Goal: Information Seeking & Learning: Learn about a topic

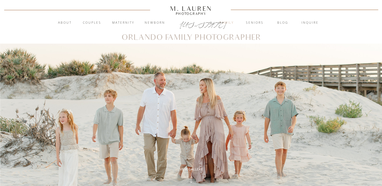
click at [223, 21] on nav "Family" at bounding box center [226, 22] width 27 height 5
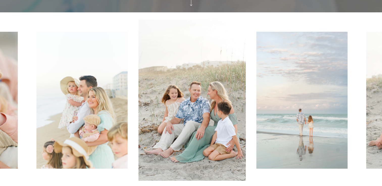
scroll to position [152, 0]
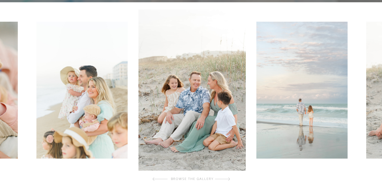
click at [230, 180] on div at bounding box center [222, 179] width 15 height 10
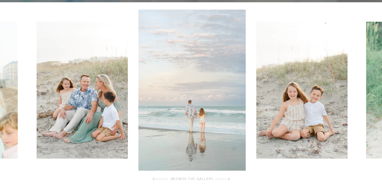
click at [230, 180] on div at bounding box center [222, 179] width 15 height 10
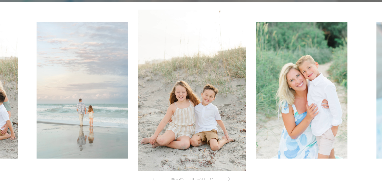
click at [230, 180] on div at bounding box center [222, 179] width 15 height 10
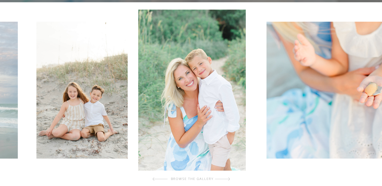
click at [230, 180] on div at bounding box center [222, 179] width 15 height 10
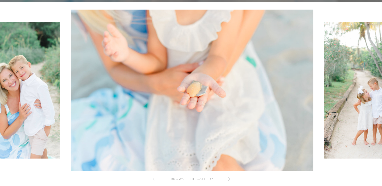
click at [230, 180] on div at bounding box center [222, 179] width 15 height 10
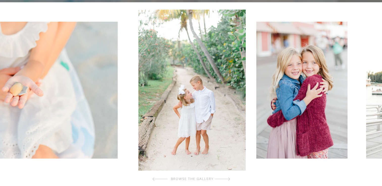
click at [230, 180] on div at bounding box center [222, 179] width 15 height 10
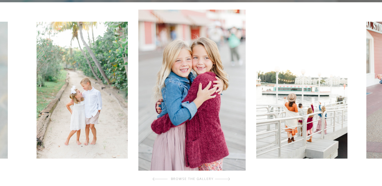
click at [230, 180] on div at bounding box center [222, 179] width 15 height 10
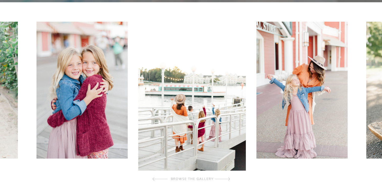
click at [230, 180] on div at bounding box center [222, 179] width 15 height 10
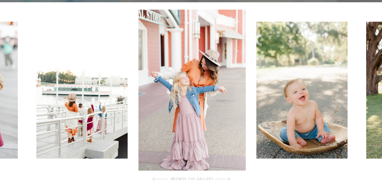
click at [230, 180] on div at bounding box center [222, 179] width 15 height 10
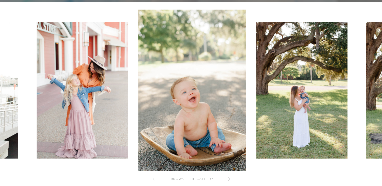
click at [230, 180] on div at bounding box center [222, 179] width 15 height 10
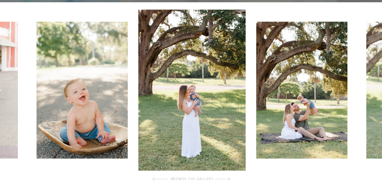
click at [230, 180] on div at bounding box center [222, 179] width 15 height 10
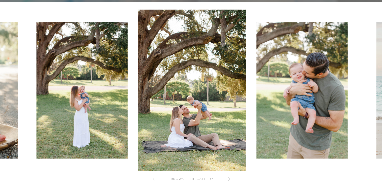
click at [230, 180] on div at bounding box center [222, 179] width 15 height 10
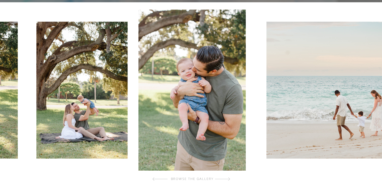
click at [230, 180] on div at bounding box center [222, 179] width 15 height 10
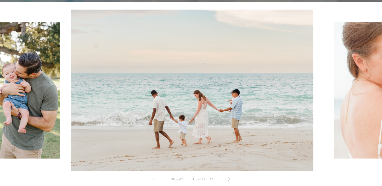
click at [230, 180] on div at bounding box center [222, 179] width 15 height 10
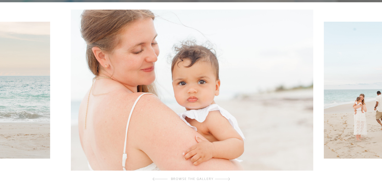
click at [230, 180] on div at bounding box center [222, 179] width 15 height 10
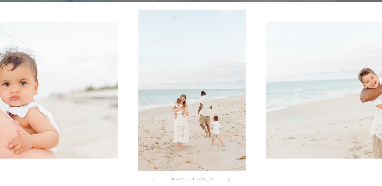
click at [230, 180] on div at bounding box center [222, 179] width 15 height 10
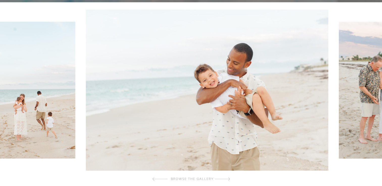
click at [230, 180] on div at bounding box center [222, 179] width 15 height 10
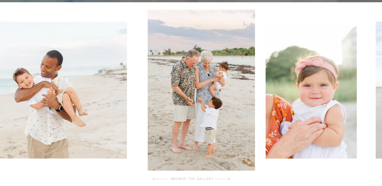
click at [230, 180] on div at bounding box center [222, 179] width 15 height 10
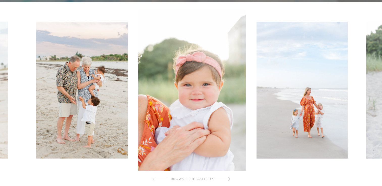
click at [230, 180] on div at bounding box center [222, 179] width 15 height 10
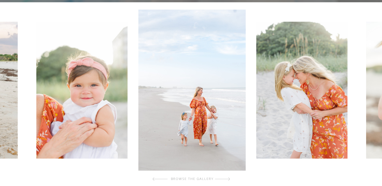
click at [230, 180] on div at bounding box center [222, 179] width 15 height 10
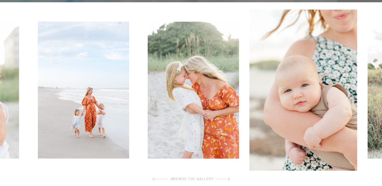
click at [230, 180] on div at bounding box center [222, 179] width 15 height 10
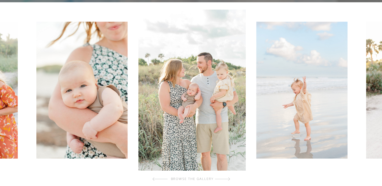
click at [230, 180] on div at bounding box center [222, 179] width 15 height 10
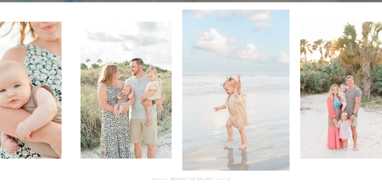
click at [230, 180] on div at bounding box center [222, 179] width 15 height 10
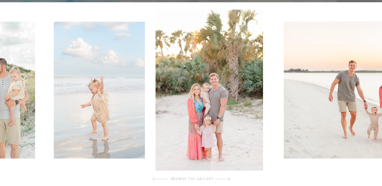
click at [230, 180] on div at bounding box center [222, 179] width 15 height 10
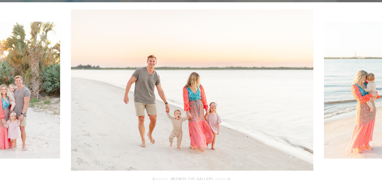
click at [230, 180] on div at bounding box center [222, 179] width 15 height 10
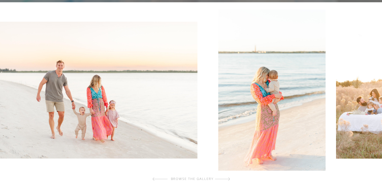
click at [230, 180] on div at bounding box center [222, 179] width 15 height 10
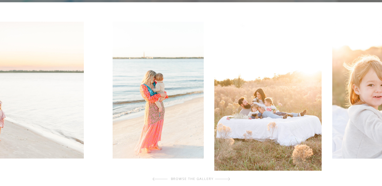
click at [230, 180] on div at bounding box center [222, 179] width 15 height 10
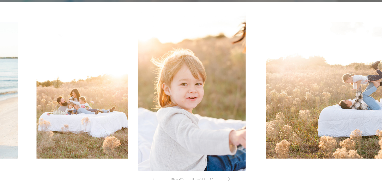
click at [230, 180] on div at bounding box center [222, 179] width 15 height 10
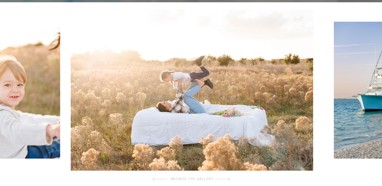
click at [230, 180] on div at bounding box center [222, 179] width 15 height 10
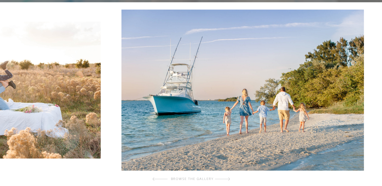
click at [230, 180] on div at bounding box center [222, 179] width 15 height 10
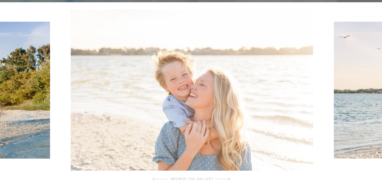
click at [230, 180] on div at bounding box center [222, 179] width 15 height 10
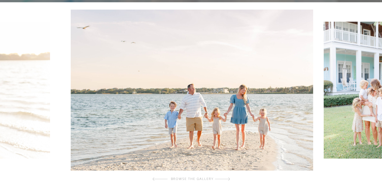
click at [230, 180] on div at bounding box center [222, 179] width 15 height 10
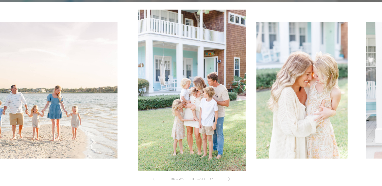
click at [230, 180] on div at bounding box center [222, 179] width 15 height 10
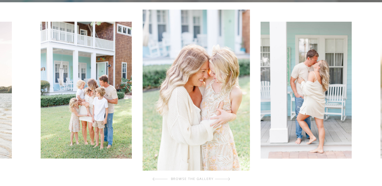
click at [230, 180] on div at bounding box center [222, 179] width 15 height 10
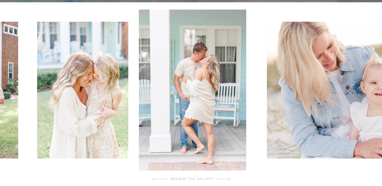
click at [230, 180] on div at bounding box center [222, 179] width 15 height 10
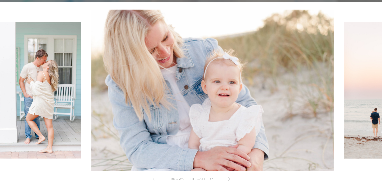
click at [230, 180] on div at bounding box center [222, 179] width 15 height 10
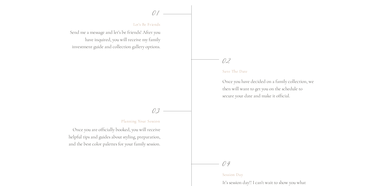
scroll to position [859, 0]
